Goal: Transaction & Acquisition: Book appointment/travel/reservation

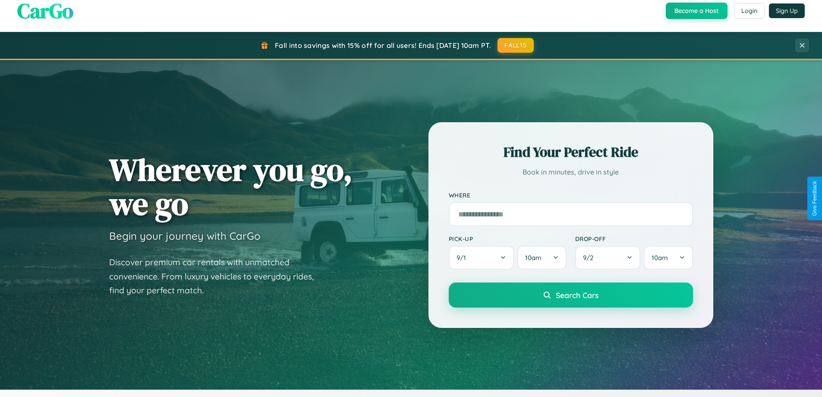
scroll to position [1012, 0]
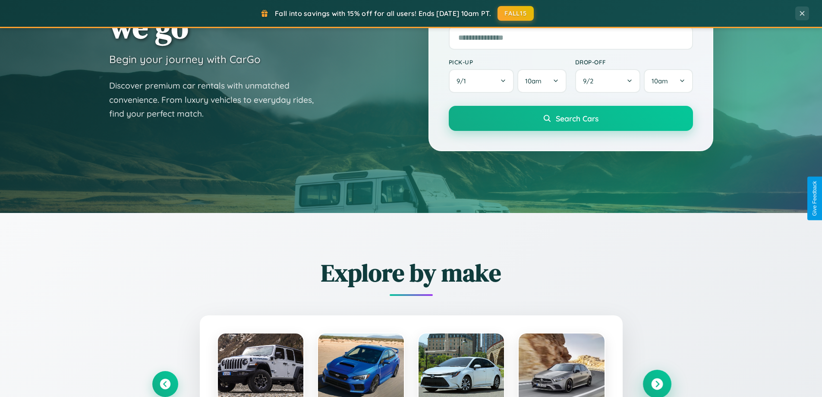
scroll to position [1661, 0]
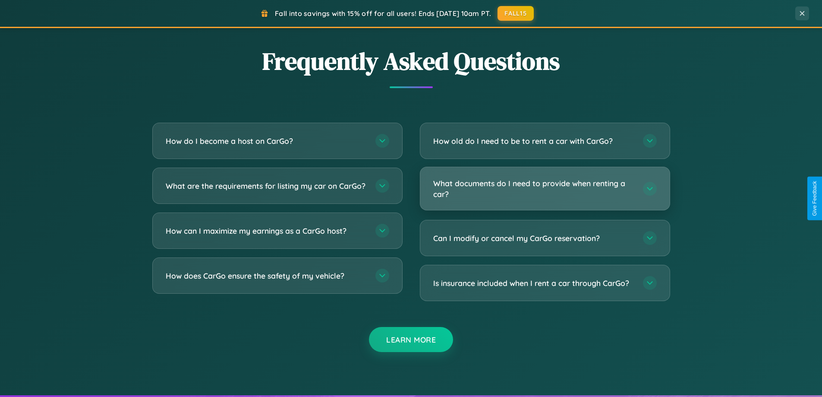
click at [545, 189] on h3 "What documents do I need to provide when renting a car?" at bounding box center [533, 188] width 201 height 21
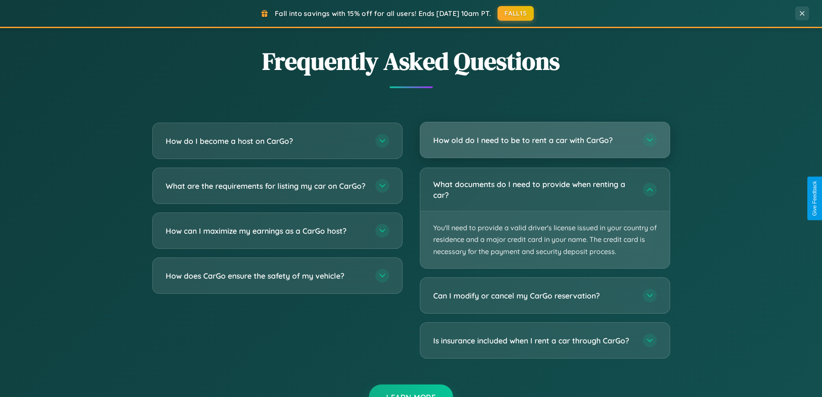
click at [545, 140] on h3 "How old do I need to be to rent a car with CarGo?" at bounding box center [533, 140] width 201 height 11
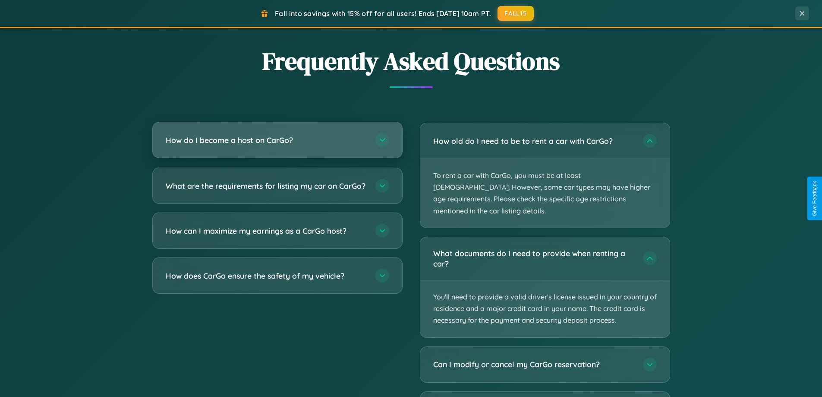
click at [277, 140] on h3 "How do I become a host on CarGo?" at bounding box center [266, 140] width 201 height 11
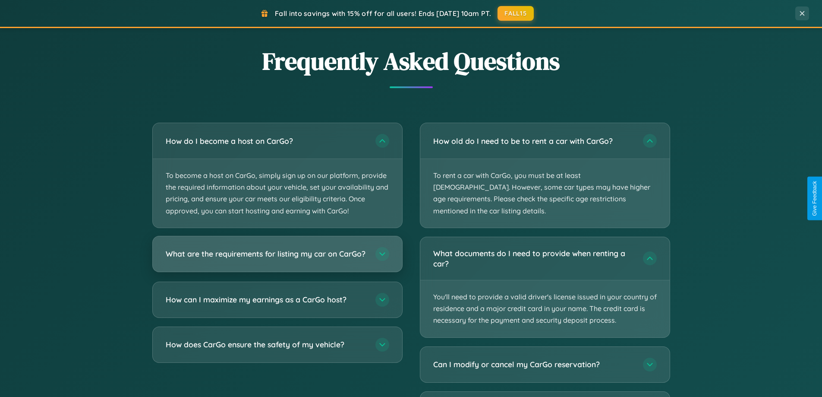
click at [277, 258] on h3 "What are the requirements for listing my car on CarGo?" at bounding box center [266, 253] width 201 height 11
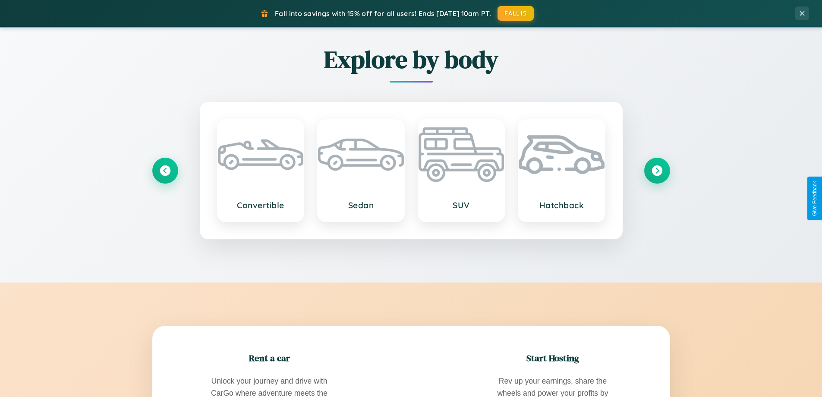
scroll to position [372, 0]
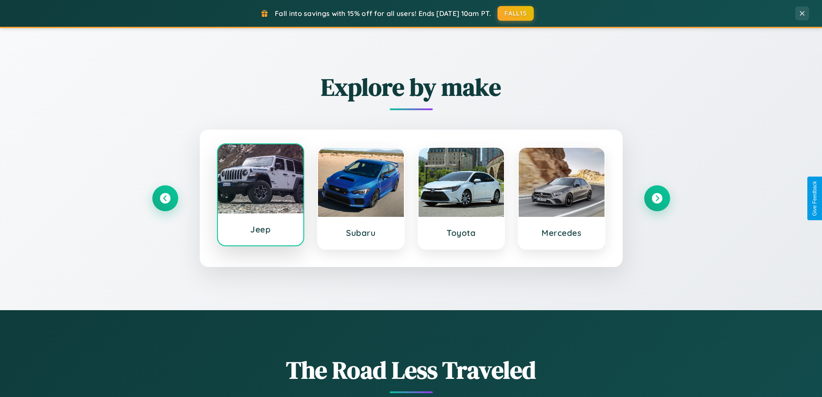
click at [260, 196] on div at bounding box center [261, 178] width 86 height 69
